Goal: Check status: Check status

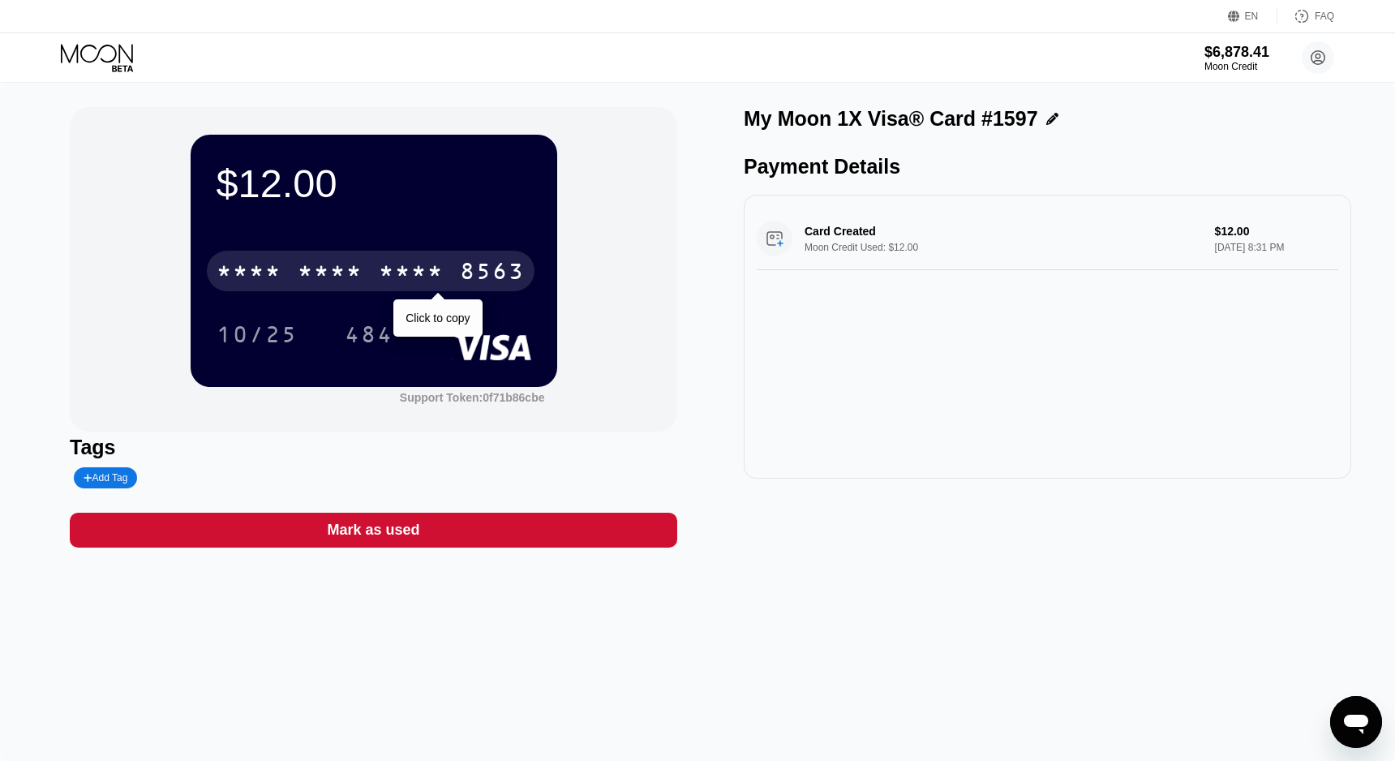
click at [444, 267] on div "* * * * * * * * * * * * 8563" at bounding box center [371, 271] width 328 height 41
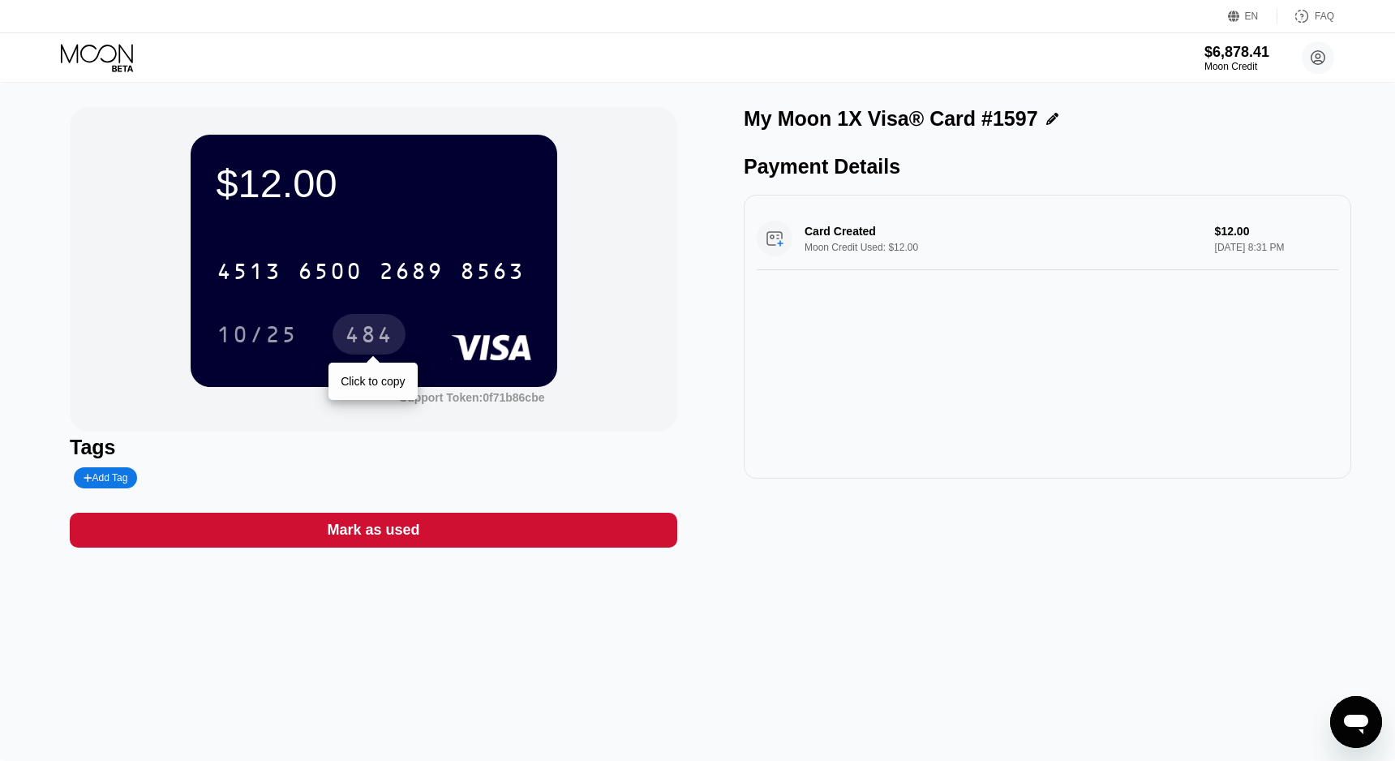
click at [362, 326] on div "484" at bounding box center [369, 337] width 49 height 26
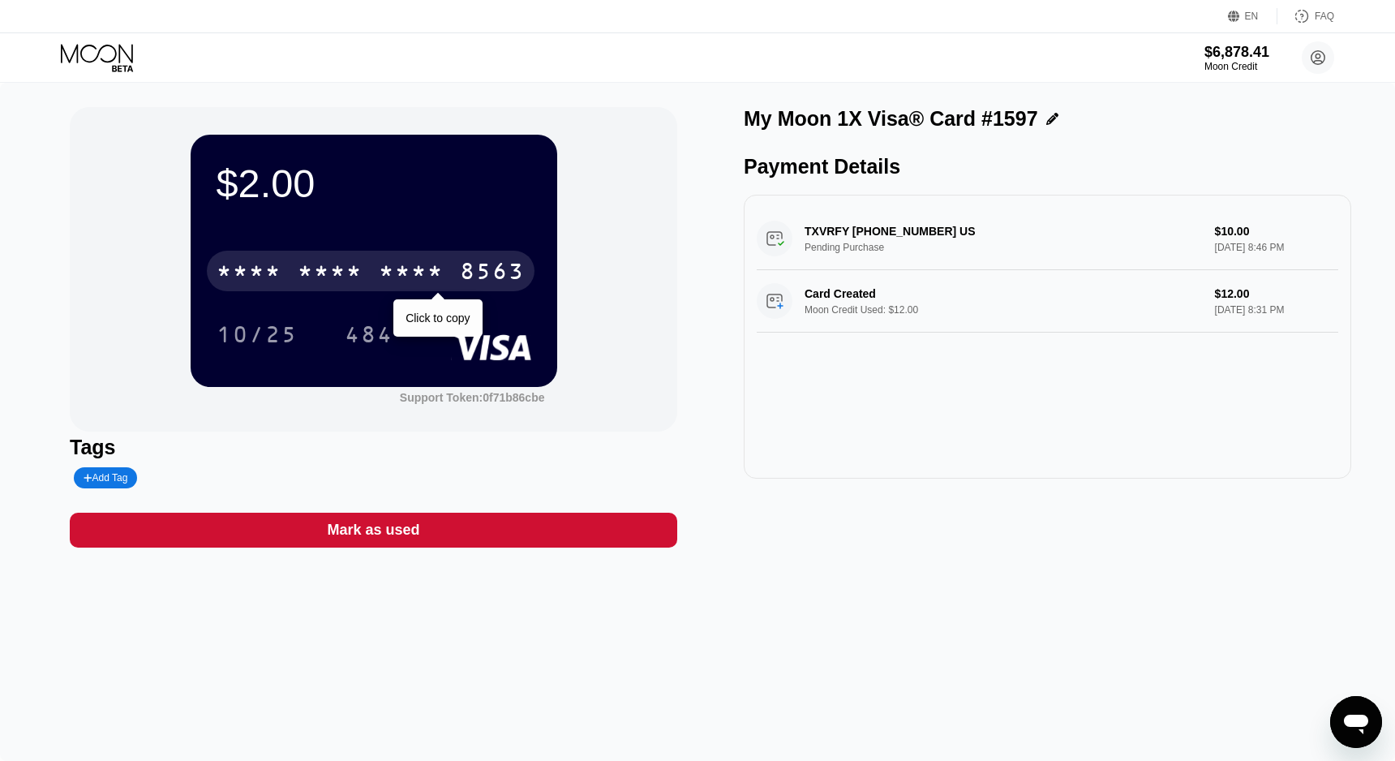
click at [427, 282] on div "* * * *" at bounding box center [411, 273] width 65 height 26
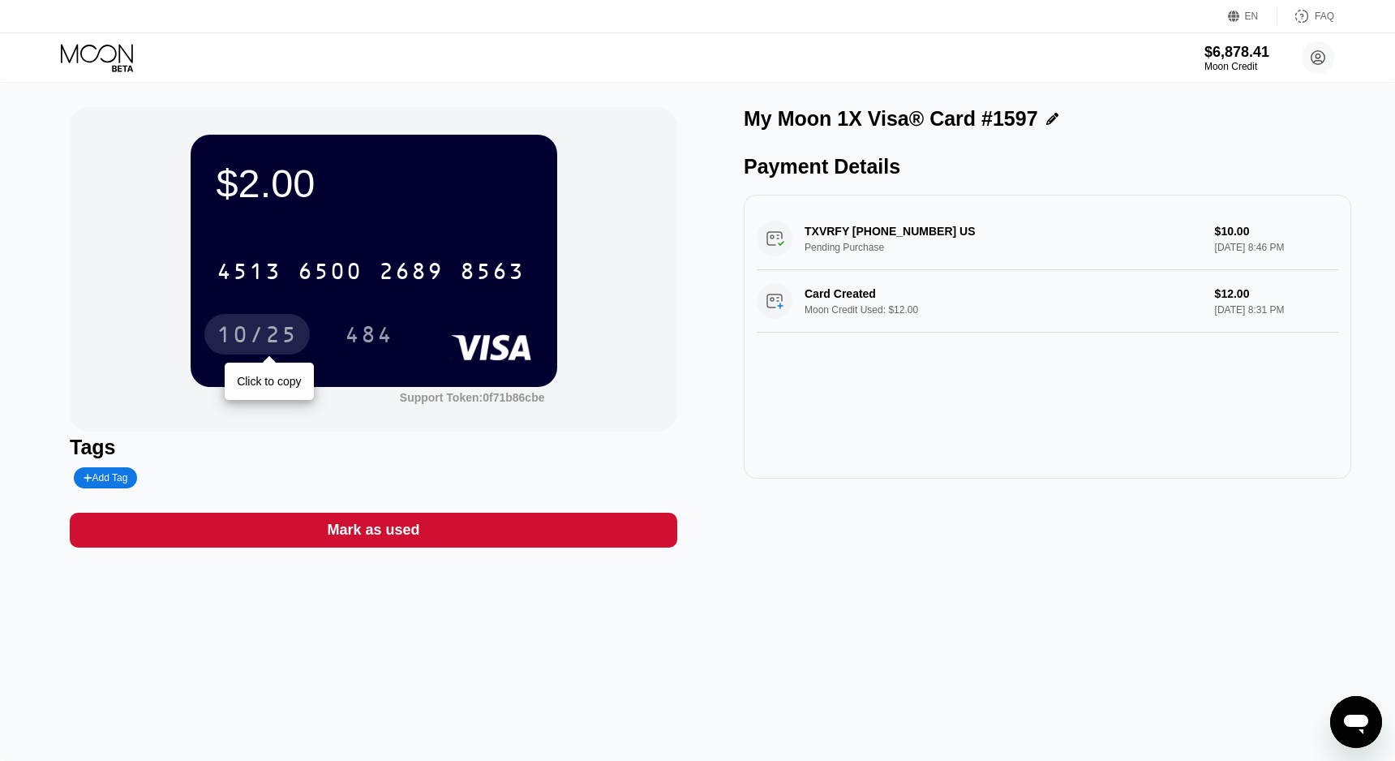
click at [264, 341] on div "10/25" at bounding box center [256, 337] width 81 height 26
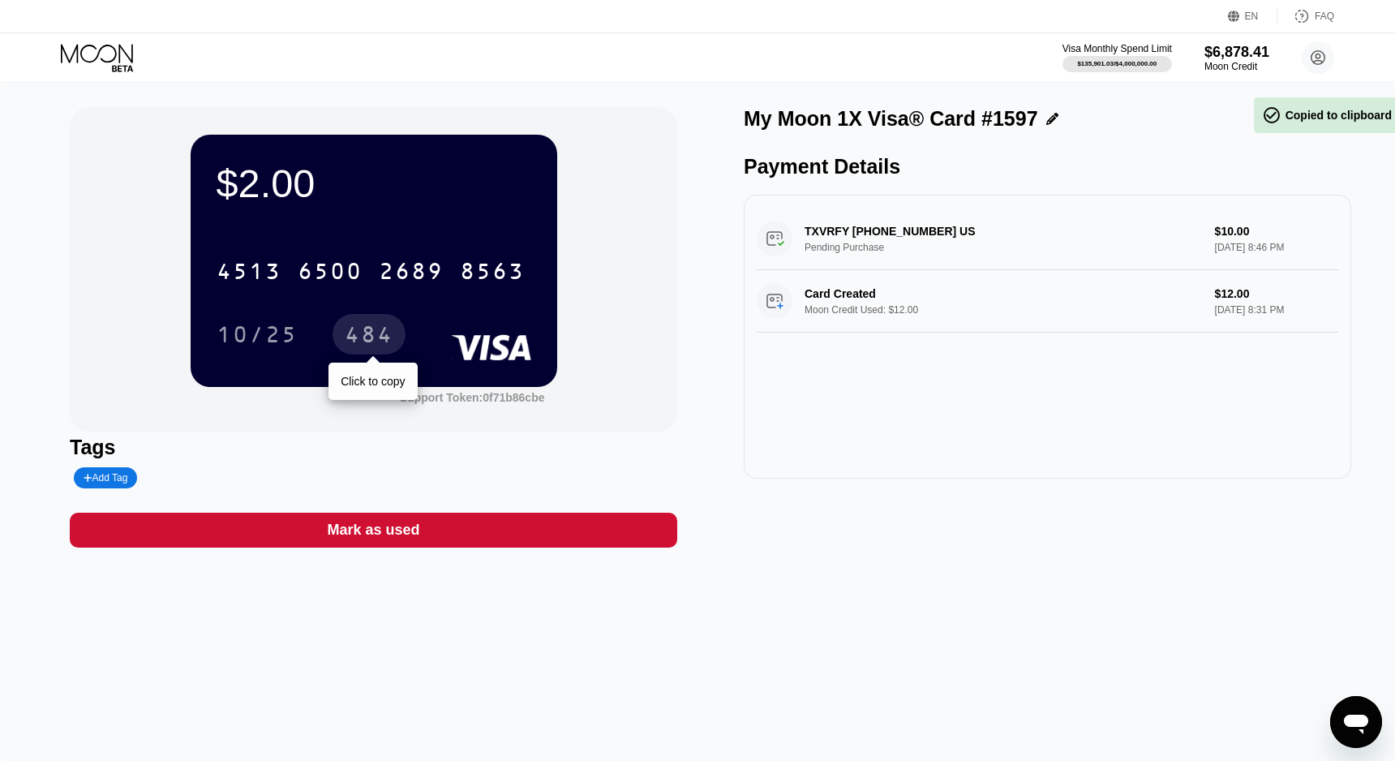
click at [366, 343] on div "484" at bounding box center [369, 337] width 49 height 26
